Goal: Task Accomplishment & Management: Use online tool/utility

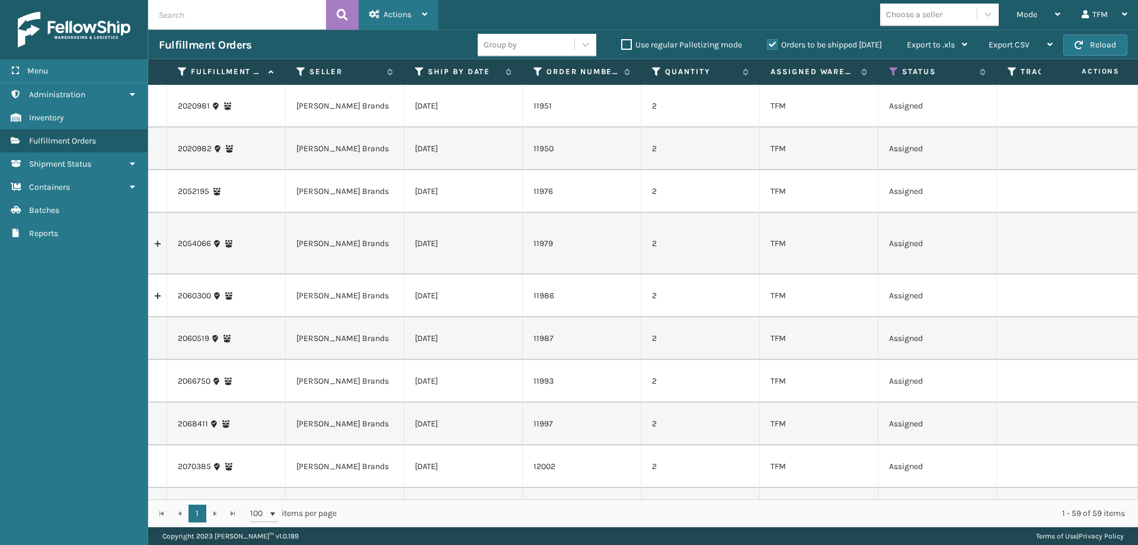
click at [413, 23] on div "Actions" at bounding box center [398, 15] width 58 height 30
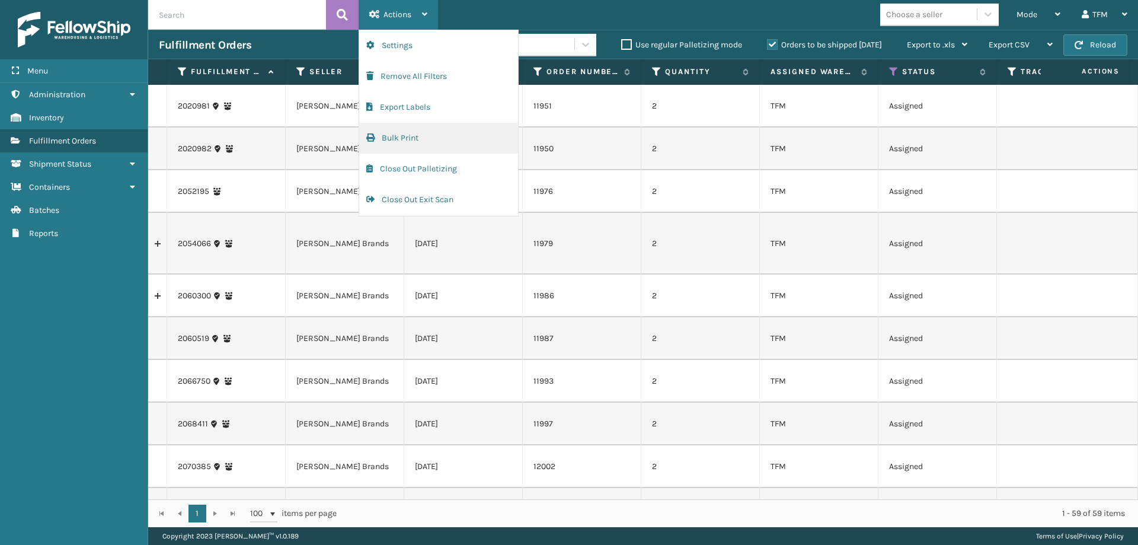
click at [422, 144] on button "Bulk Print" at bounding box center [438, 138] width 159 height 31
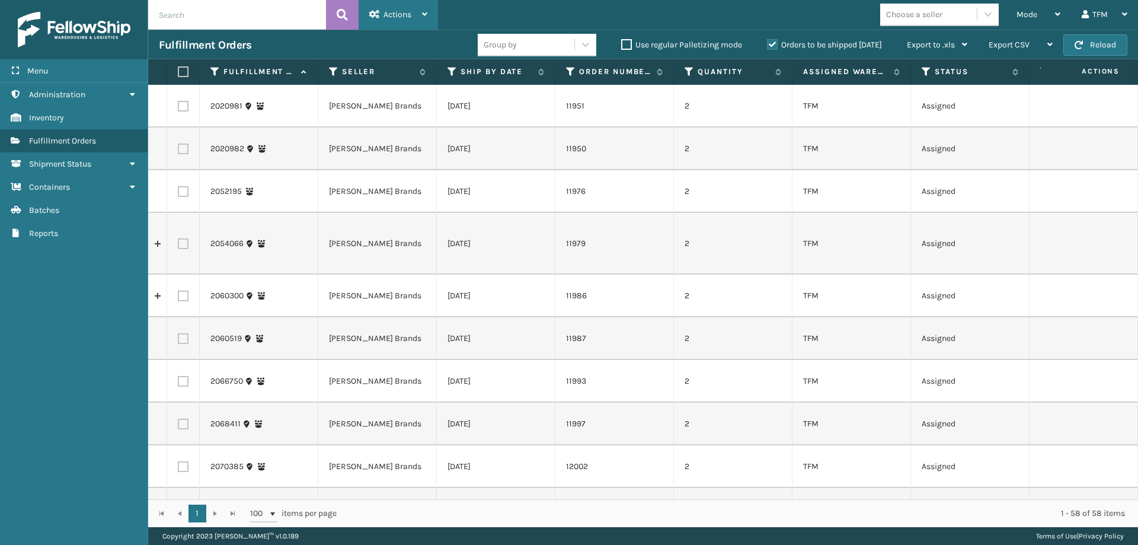
click at [405, 21] on div "Actions" at bounding box center [398, 15] width 58 height 30
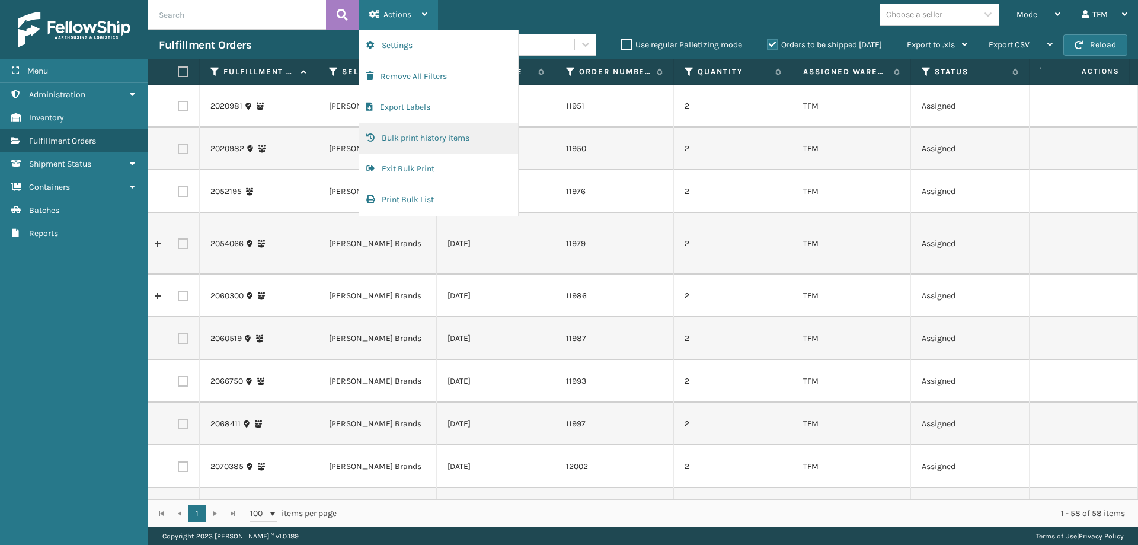
click at [430, 137] on button "Bulk print history items" at bounding box center [438, 138] width 159 height 31
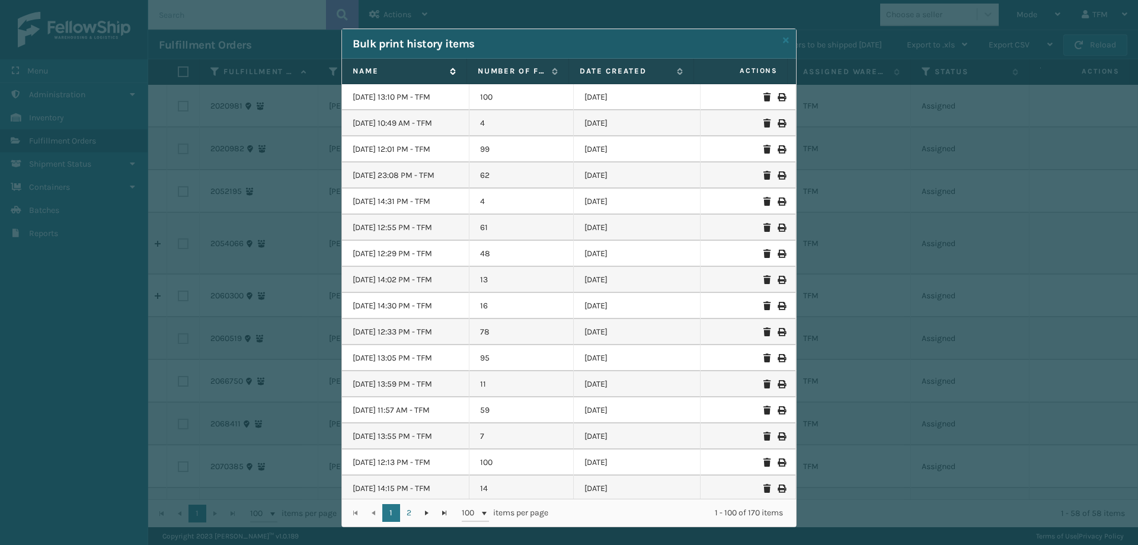
click at [447, 69] on icon at bounding box center [450, 71] width 9 height 7
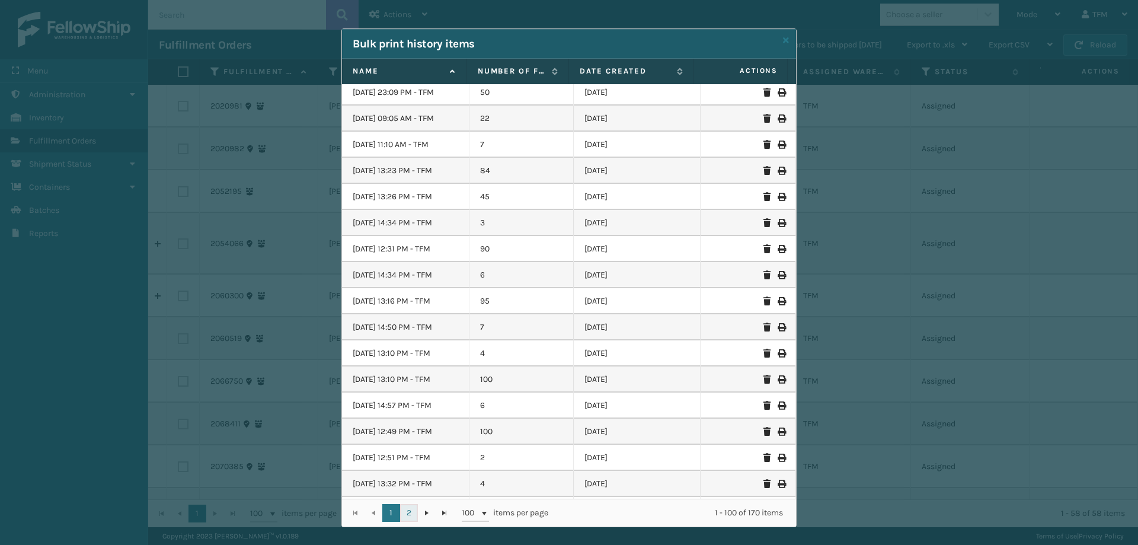
click at [406, 508] on link "2" at bounding box center [409, 513] width 18 height 18
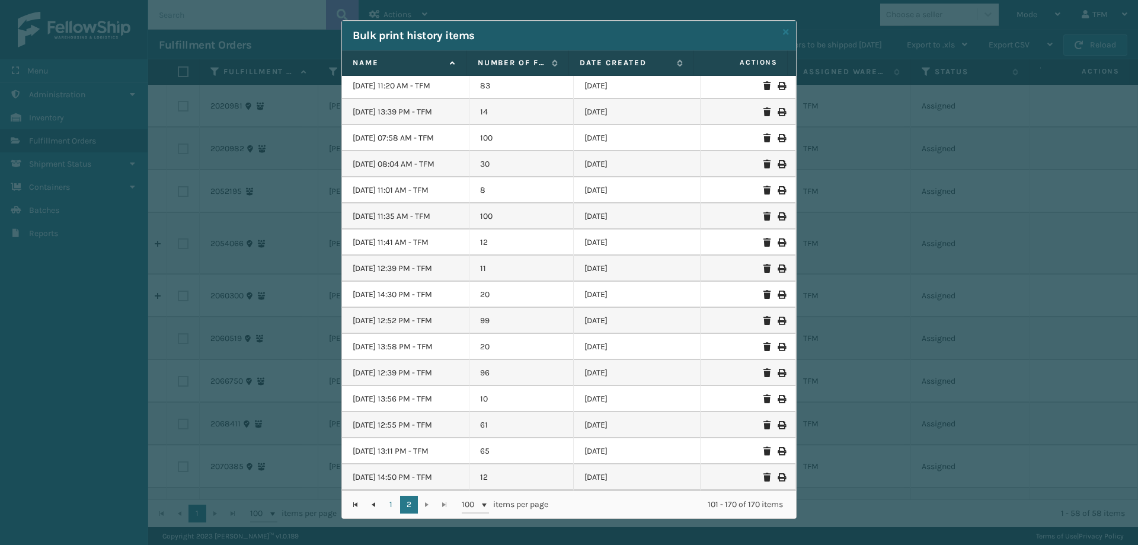
scroll to position [11, 0]
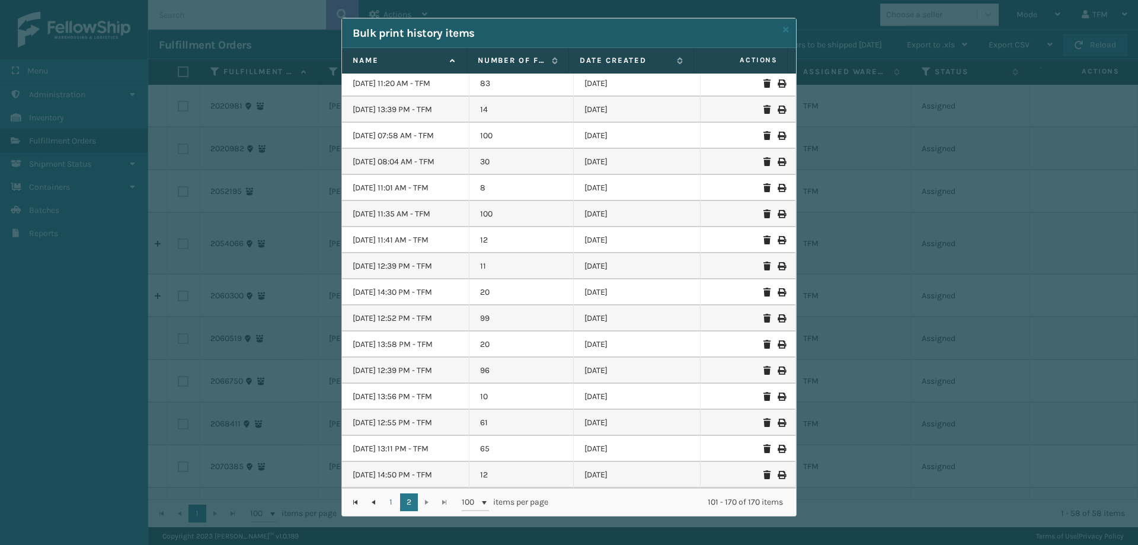
click at [304, 382] on div "Bulk print history items Name Number of Fulfillment Orders. Date created Action…" at bounding box center [569, 272] width 1138 height 545
click at [783, 28] on icon at bounding box center [786, 29] width 6 height 8
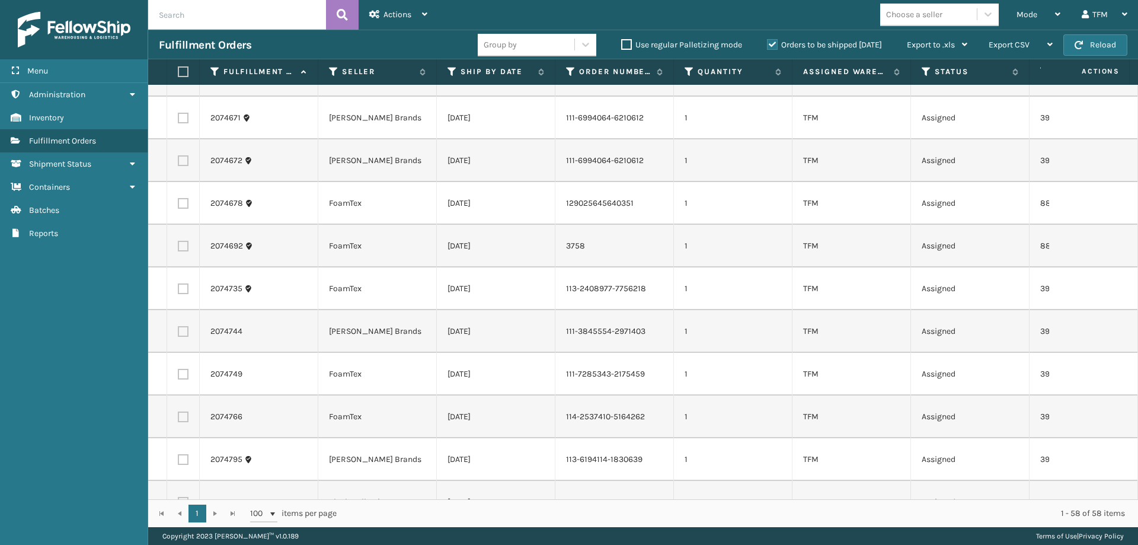
scroll to position [1418, 0]
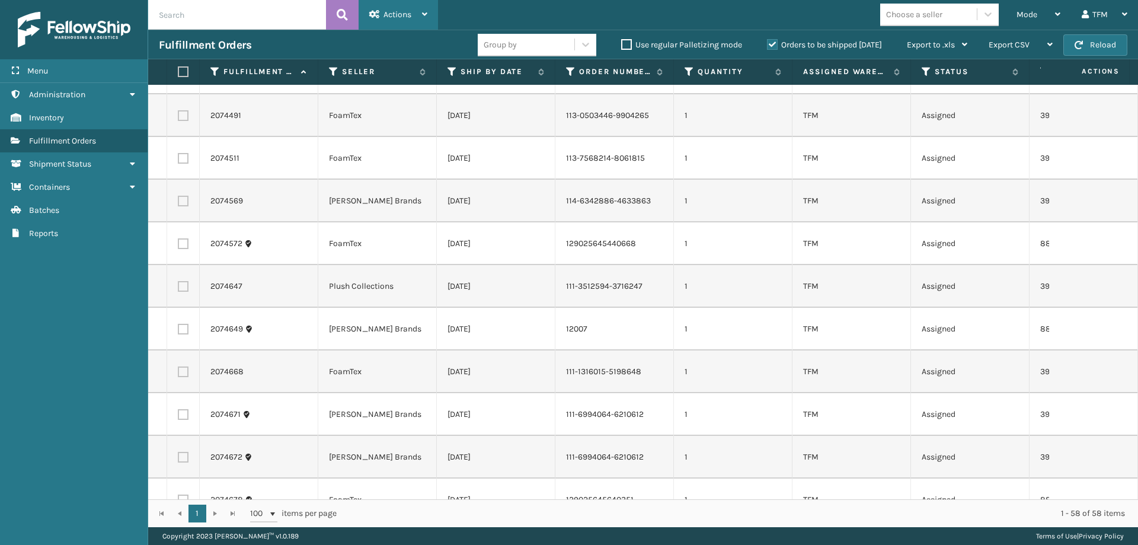
click at [409, 15] on span "Actions" at bounding box center [398, 14] width 28 height 10
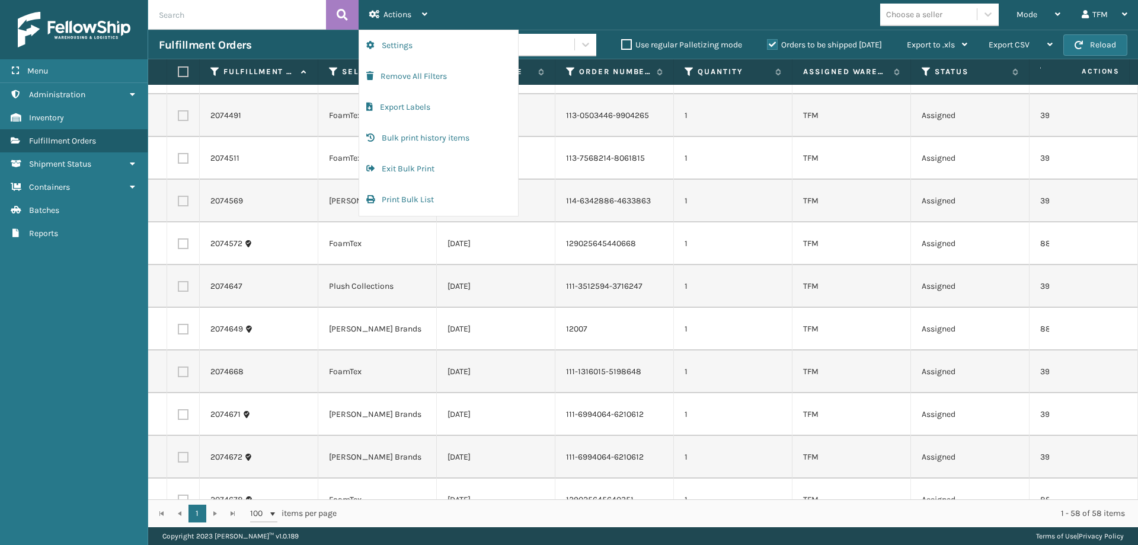
click at [388, 265] on td "Plush Collections" at bounding box center [377, 286] width 119 height 43
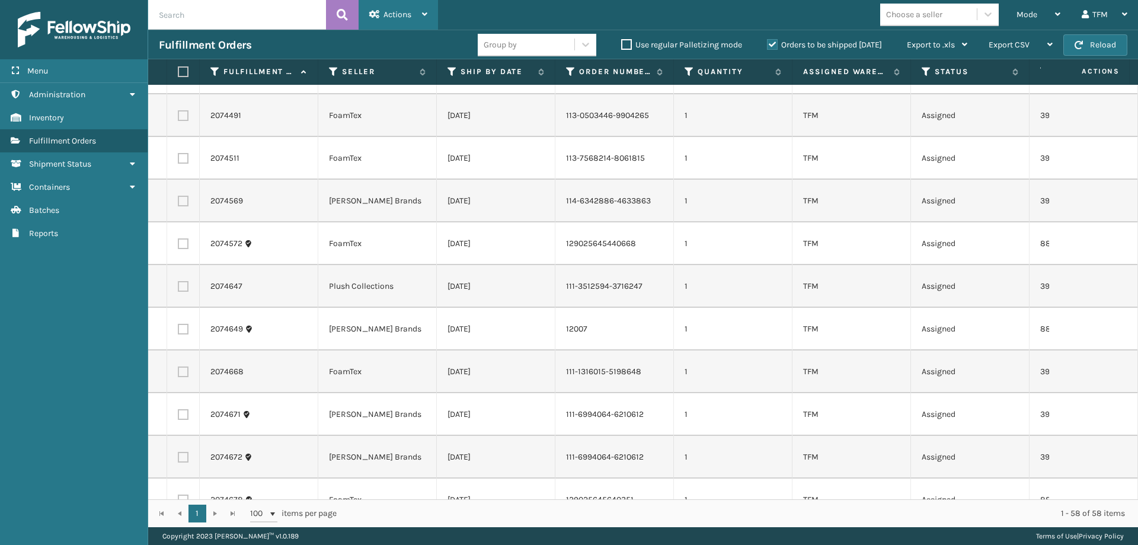
click at [396, 17] on span "Actions" at bounding box center [398, 14] width 28 height 10
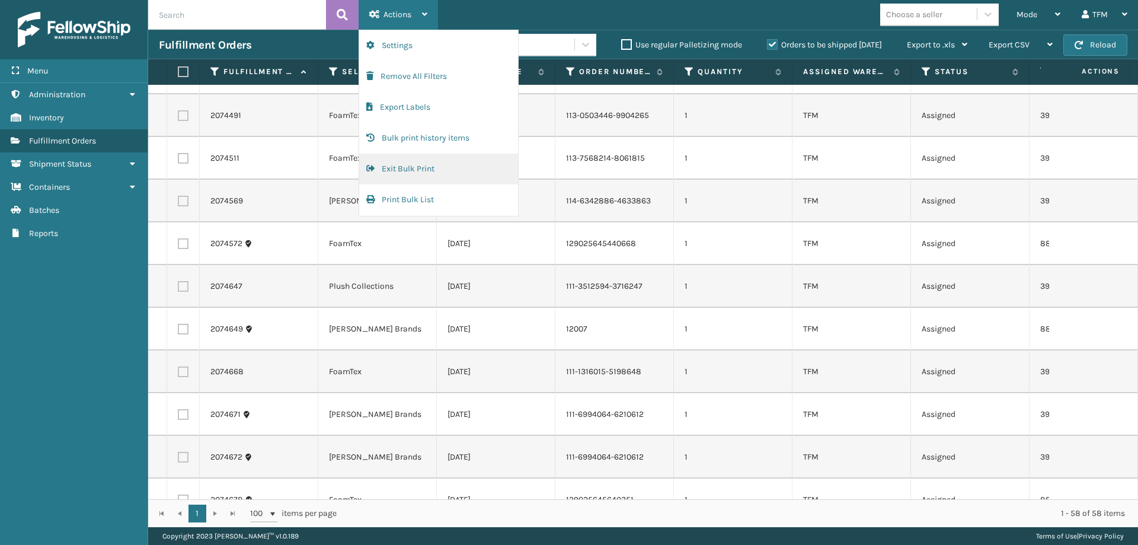
click at [427, 161] on button "Exit Bulk Print" at bounding box center [438, 169] width 159 height 31
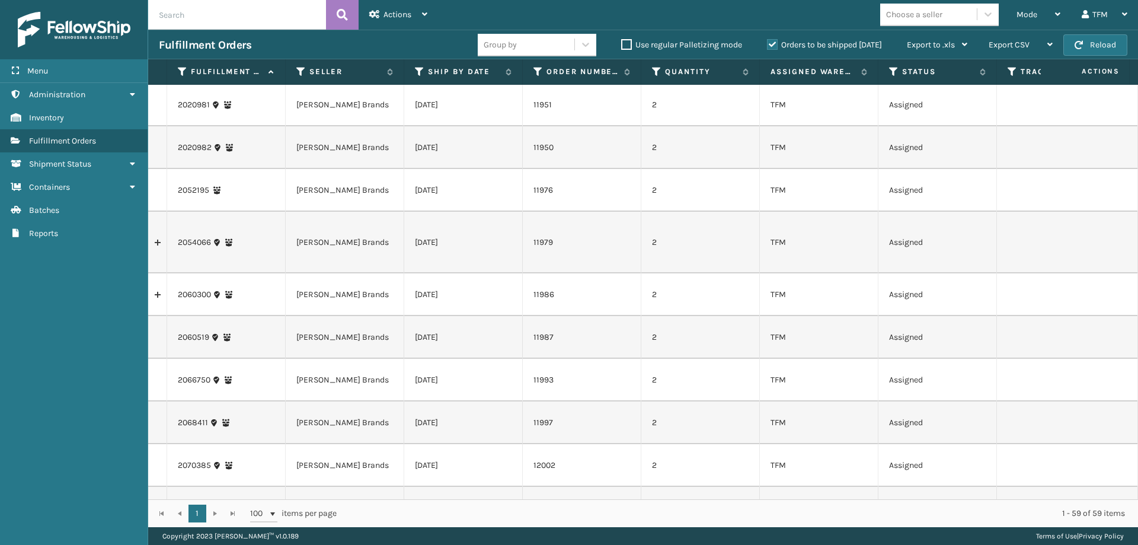
scroll to position [0, 0]
click at [1093, 20] on div "TFM" at bounding box center [1105, 15] width 46 height 30
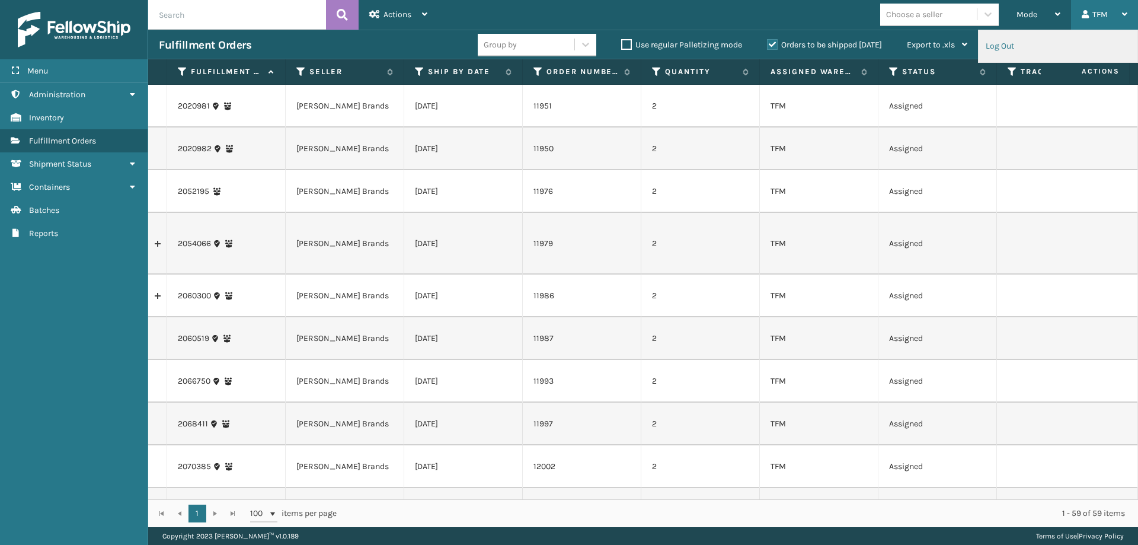
click at [1026, 47] on li "Log Out" at bounding box center [1058, 46] width 159 height 32
